Goal: Transaction & Acquisition: Obtain resource

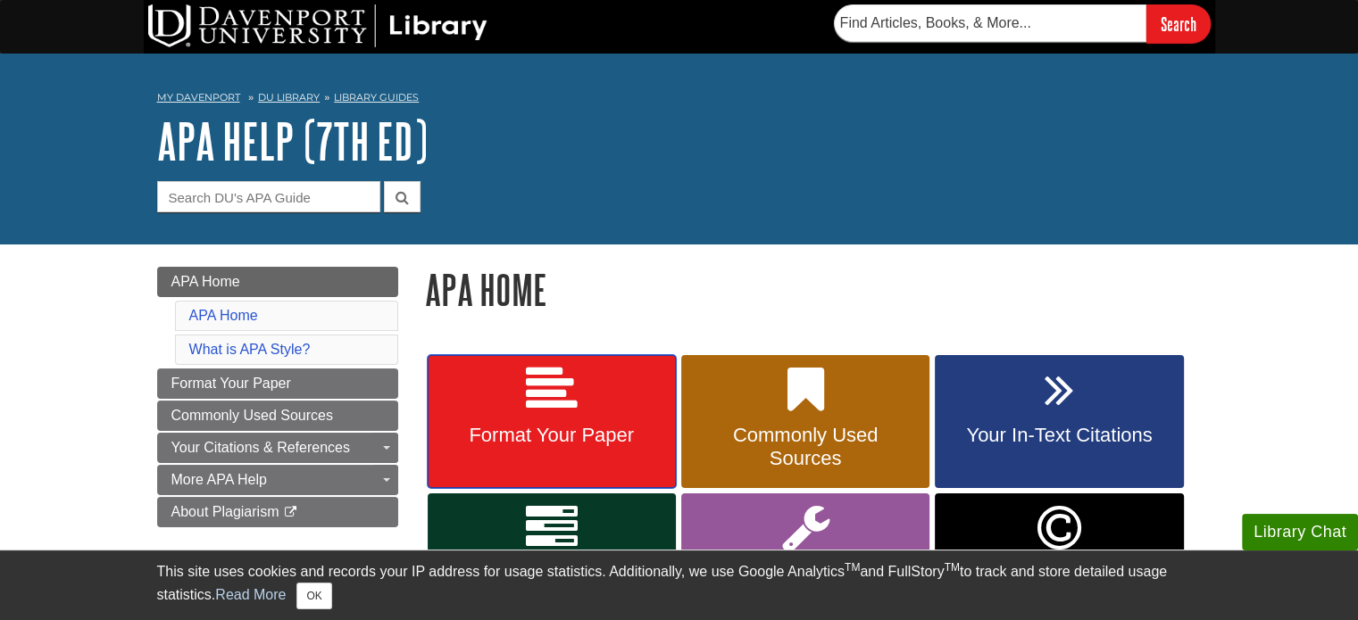
click at [546, 397] on icon at bounding box center [552, 390] width 52 height 52
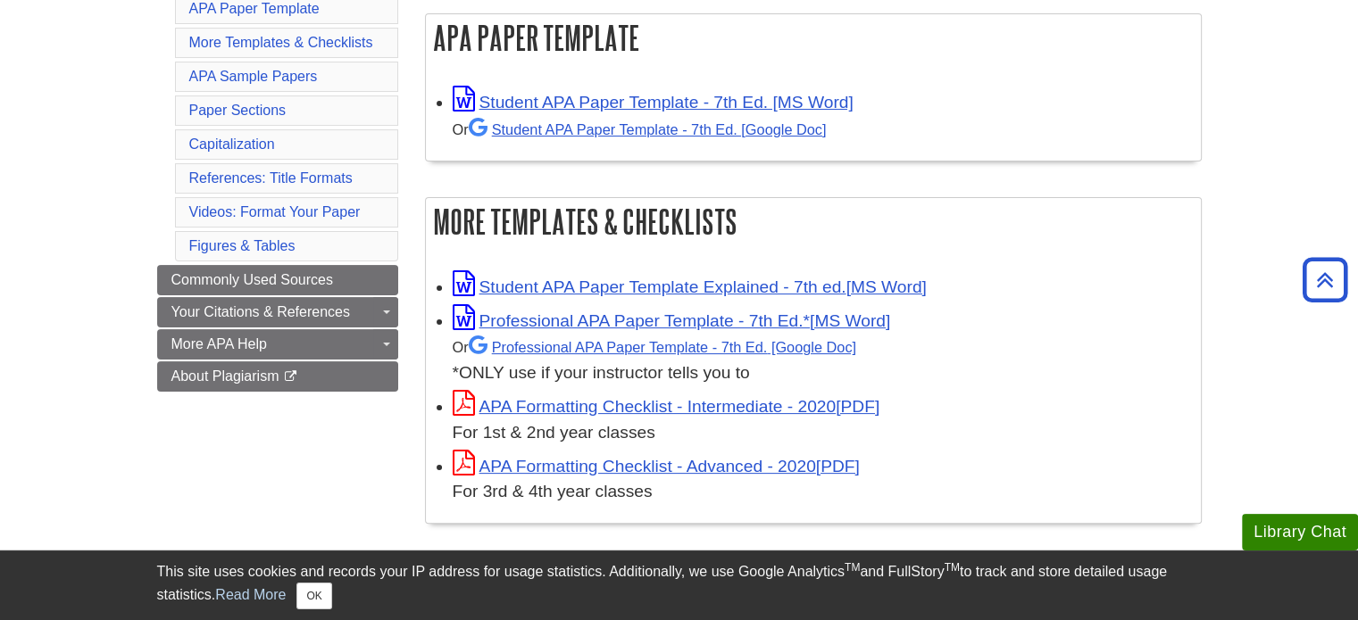
scroll to position [364, 0]
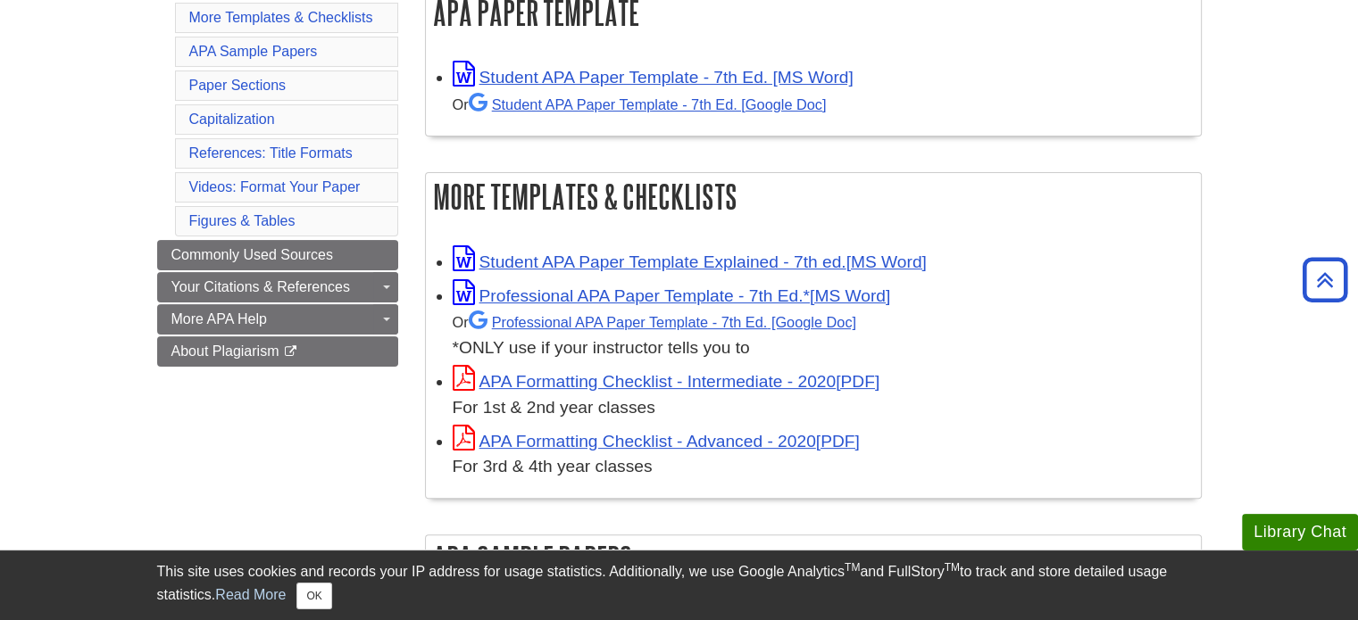
click at [764, 314] on small "Or Professional APA Paper Template - 7th Ed." at bounding box center [654, 322] width 403 height 16
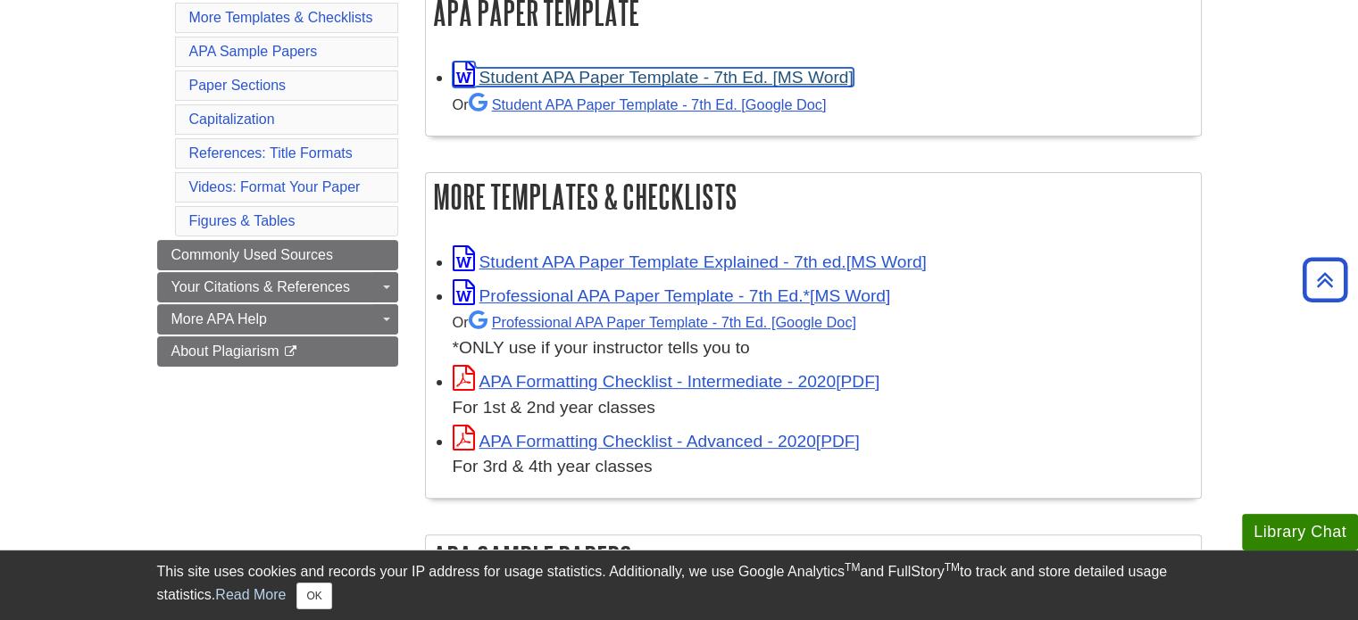
click at [686, 77] on link "Student APA Paper Template - 7th Ed. [MS Word]" at bounding box center [653, 77] width 401 height 19
